Goal: Task Accomplishment & Management: Use online tool/utility

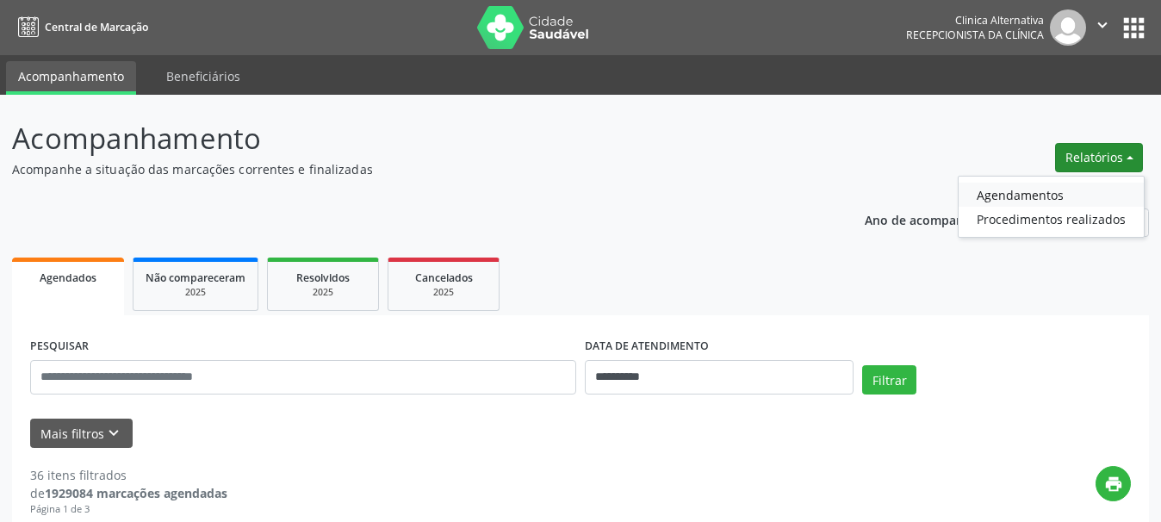
click at [1034, 198] on link "Agendamentos" at bounding box center [1051, 195] width 185 height 24
select select "*"
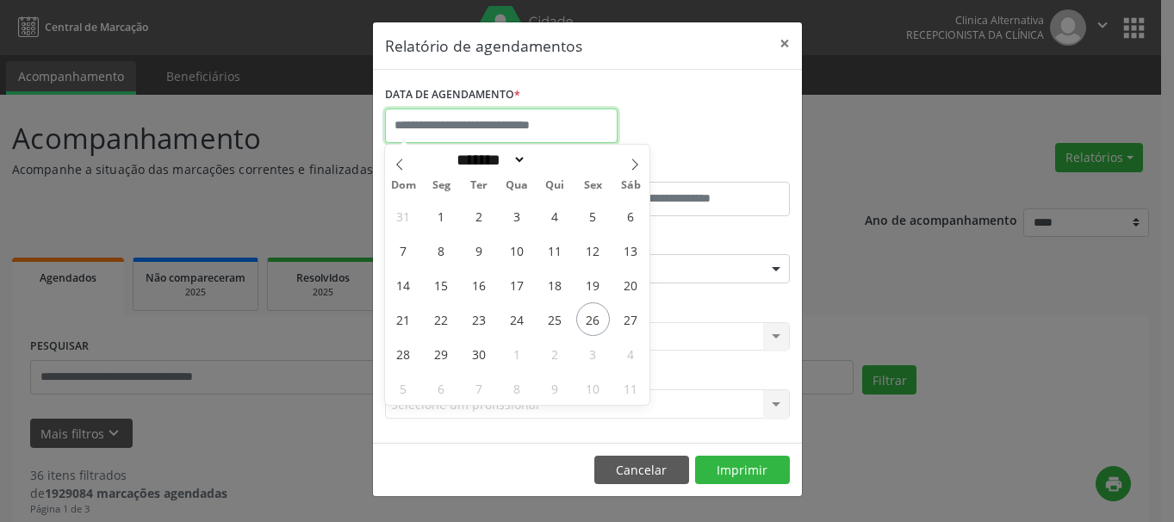
click at [487, 135] on input "text" at bounding box center [501, 126] width 233 height 34
click at [593, 326] on span "26" at bounding box center [593, 319] width 34 height 34
type input "**********"
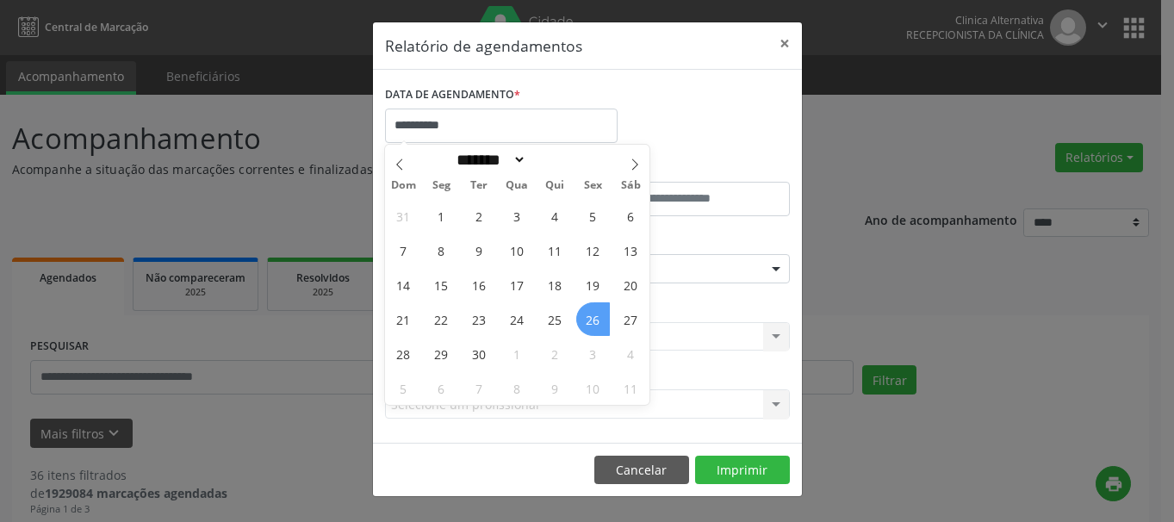
click at [591, 317] on span "26" at bounding box center [593, 319] width 34 height 34
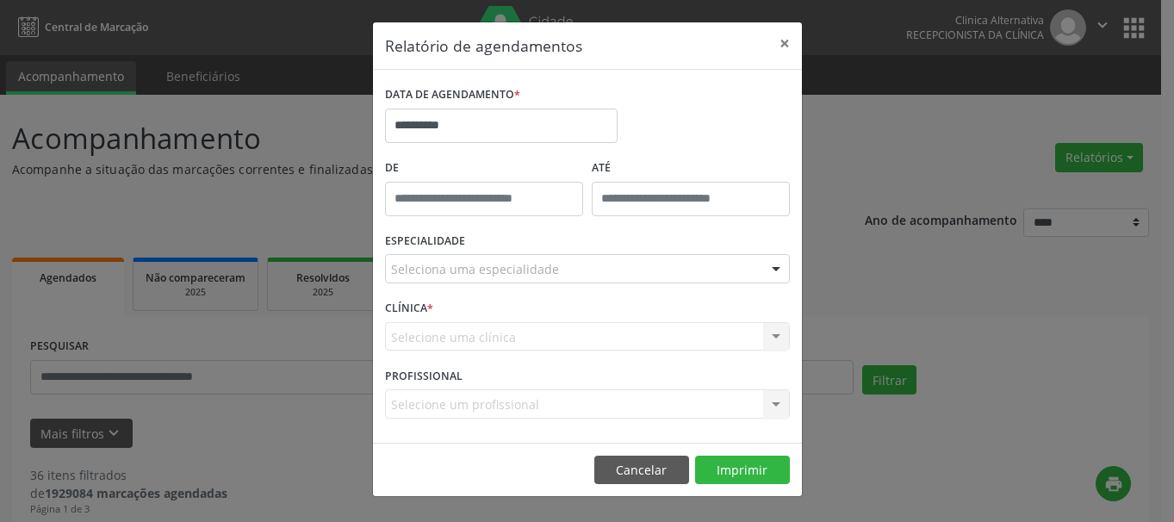
click at [515, 283] on div "Seleciona uma especialidade" at bounding box center [587, 268] width 405 height 29
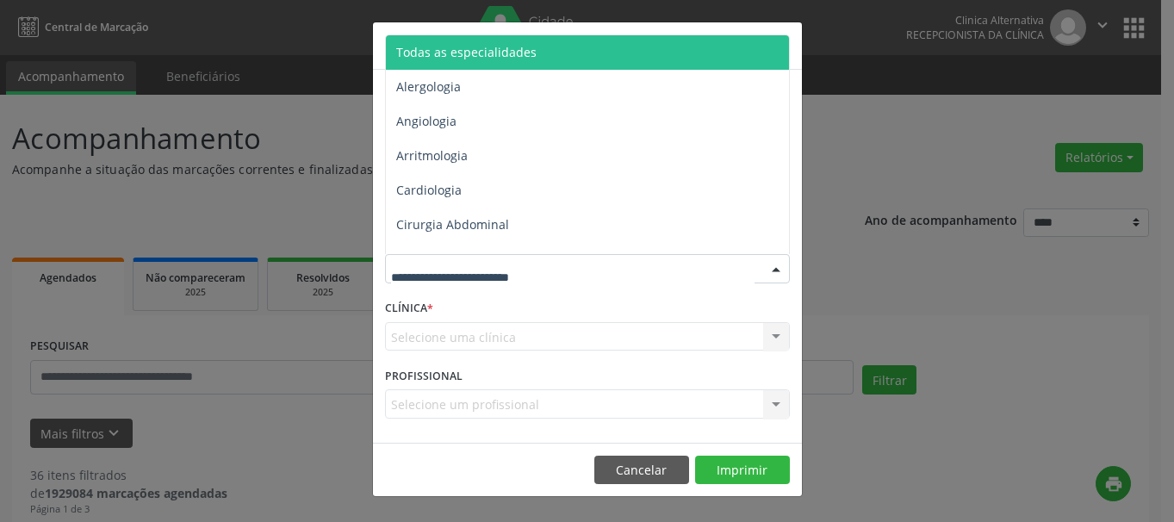
click at [518, 52] on span "Todas as especialidades" at bounding box center [466, 52] width 140 height 16
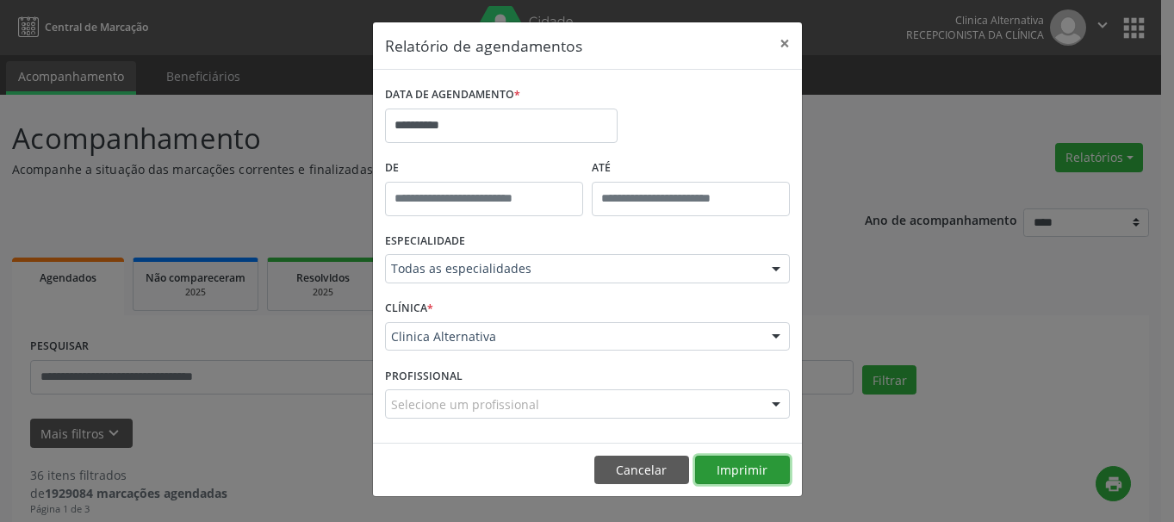
click at [748, 479] on button "Imprimir" at bounding box center [742, 470] width 95 height 29
